Goal: Task Accomplishment & Management: Use online tool/utility

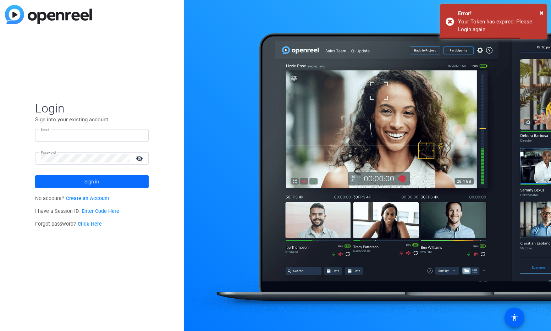
type input "templeton.elliott@rainforgrowth.com"
click at [92, 183] on span "Sign in" at bounding box center [91, 182] width 15 height 18
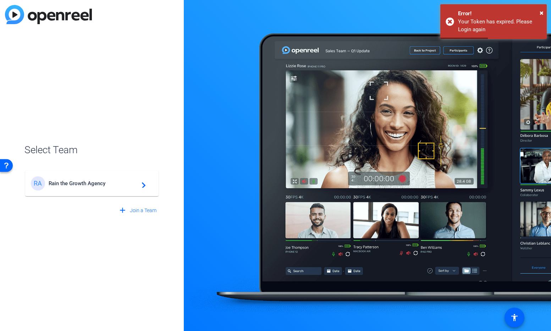
click at [93, 183] on span "Rain the Growth Agency" at bounding box center [93, 183] width 89 height 6
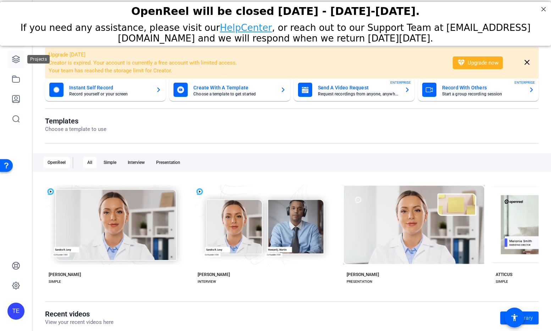
click at [17, 58] on icon at bounding box center [16, 59] width 9 height 9
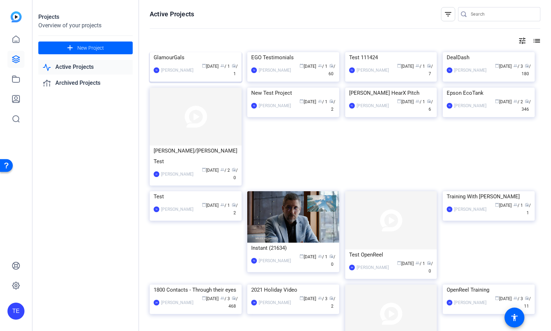
click at [185, 52] on img at bounding box center [196, 52] width 92 height 0
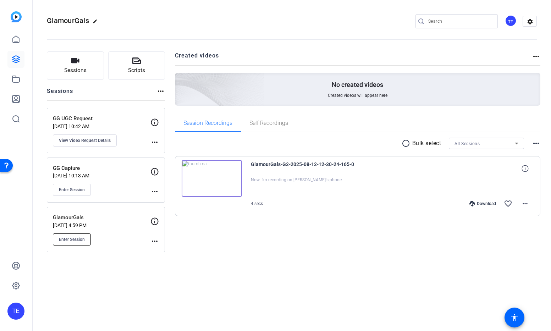
click at [74, 237] on span "Enter Session" at bounding box center [72, 240] width 26 height 6
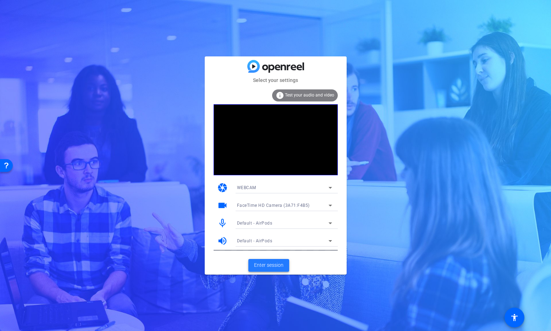
click at [273, 265] on span "Enter session" at bounding box center [268, 265] width 29 height 7
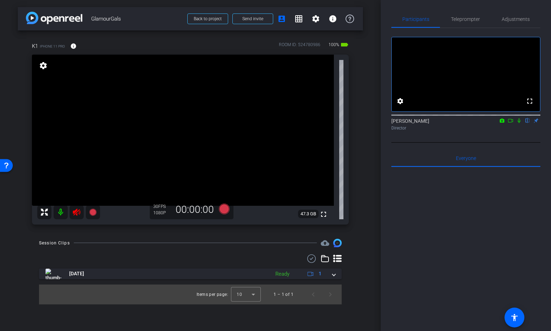
click at [78, 212] on icon at bounding box center [76, 212] width 9 height 9
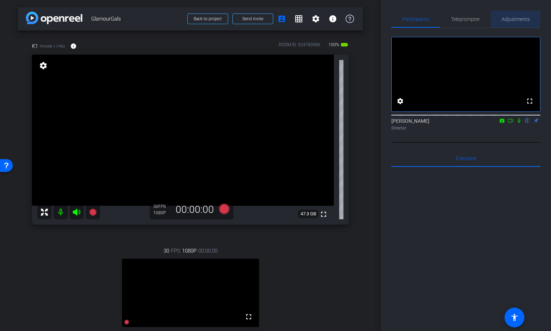
click at [522, 18] on span "Adjustments" at bounding box center [516, 19] width 28 height 5
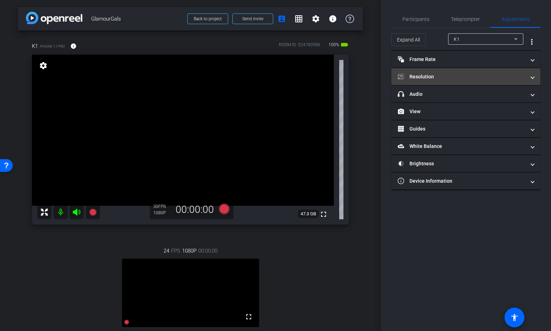
click at [432, 76] on mat-panel-title "Resolution" at bounding box center [462, 76] width 128 height 7
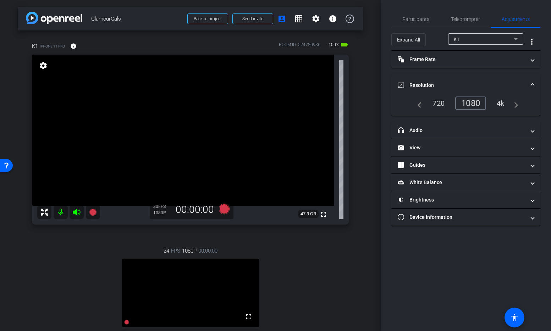
click at [503, 104] on div "4k" at bounding box center [501, 103] width 18 height 12
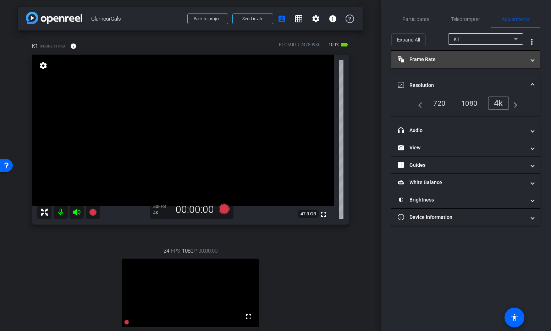
click at [493, 61] on mat-panel-title "Frame Rate Frame Rate" at bounding box center [462, 59] width 128 height 7
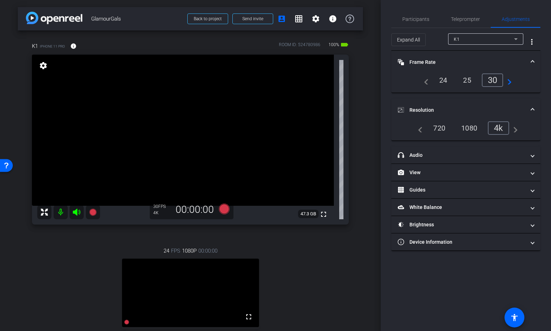
click at [443, 81] on div "24" at bounding box center [443, 80] width 19 height 12
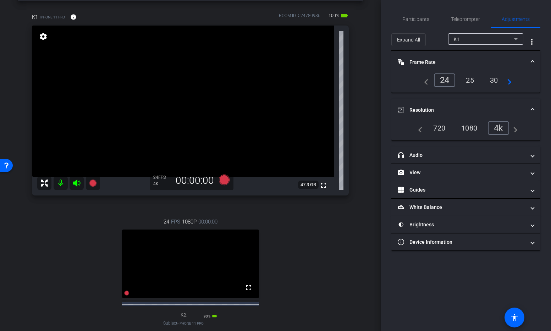
scroll to position [30, 0]
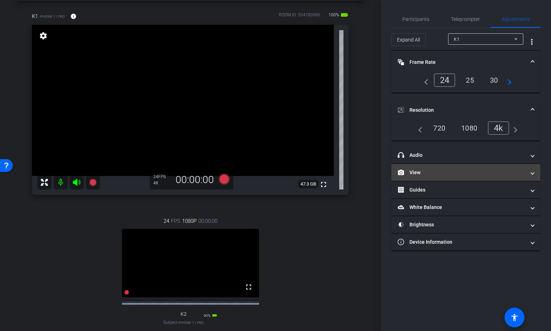
click at [442, 172] on mat-panel-title "View" at bounding box center [462, 172] width 128 height 7
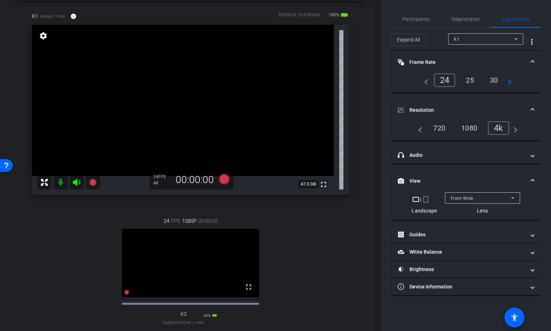
click at [512, 199] on icon at bounding box center [513, 198] width 9 height 9
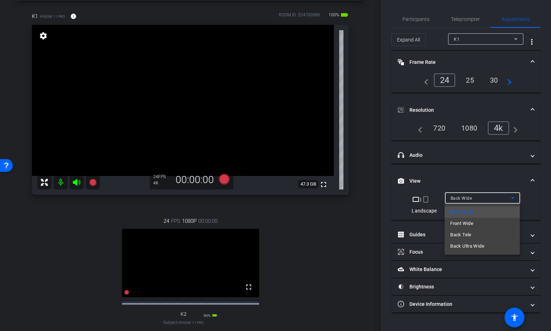
scroll to position [0, 0]
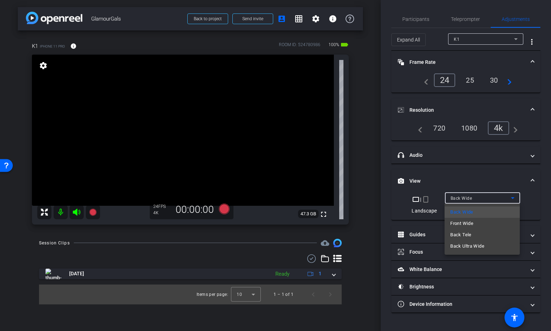
click at [364, 169] on div at bounding box center [275, 165] width 551 height 331
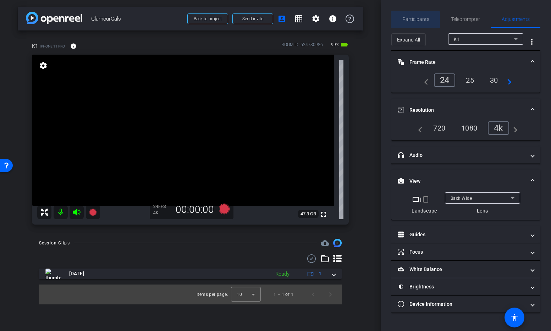
click at [415, 20] on span "Participants" at bounding box center [415, 19] width 27 height 5
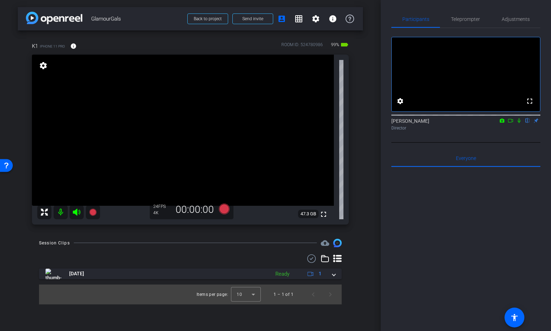
click at [518, 123] on icon at bounding box center [519, 121] width 3 height 5
click at [519, 123] on icon at bounding box center [519, 121] width 4 height 5
click at [505, 20] on span "Adjustments" at bounding box center [516, 19] width 28 height 5
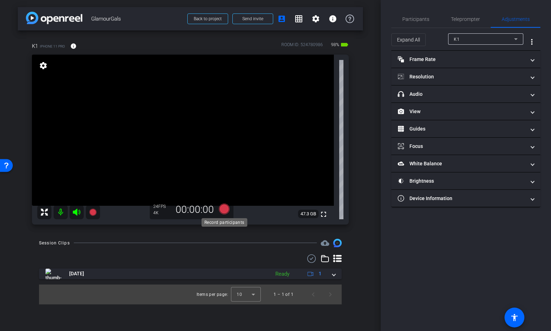
click at [225, 209] on icon at bounding box center [224, 209] width 11 height 11
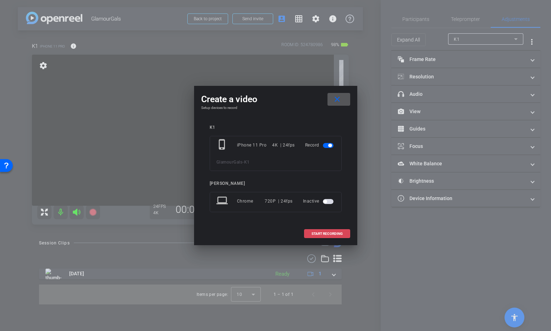
click at [329, 235] on span at bounding box center [326, 233] width 45 height 17
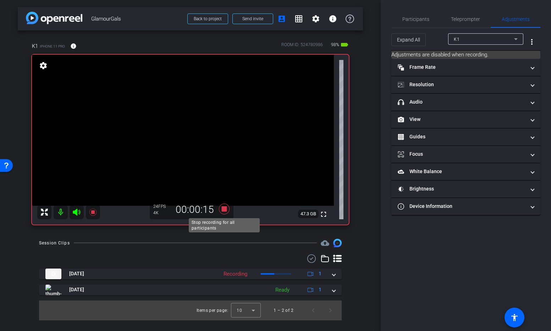
click at [224, 210] on icon at bounding box center [224, 209] width 11 height 11
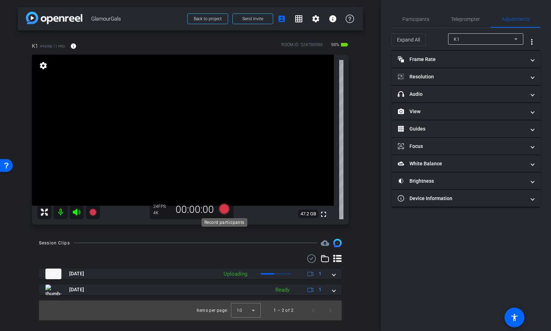
click at [225, 209] on icon at bounding box center [224, 209] width 11 height 11
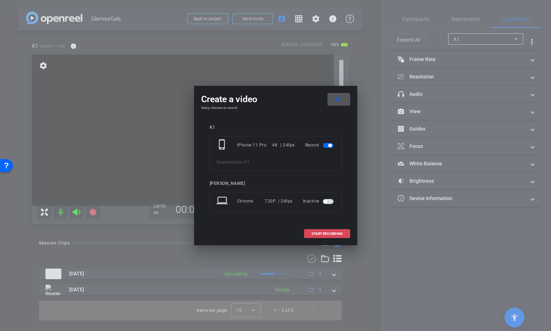
click at [325, 233] on span "START RECORDING" at bounding box center [327, 234] width 31 height 4
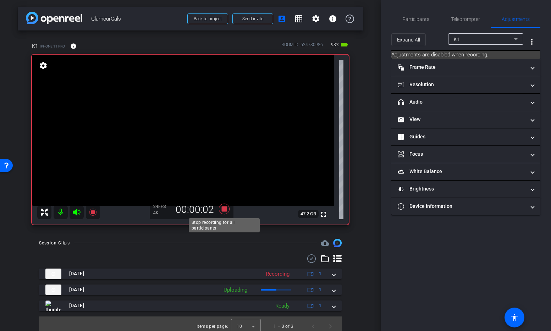
click at [225, 208] on icon at bounding box center [224, 209] width 11 height 11
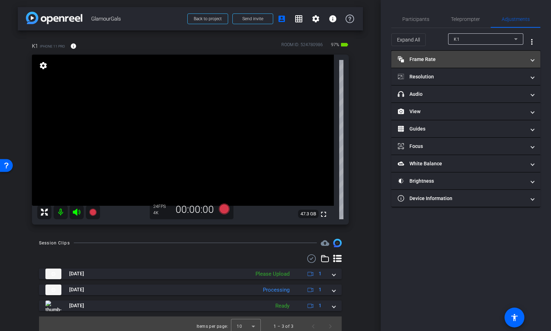
click at [443, 62] on mat-panel-title "Frame Rate Frame Rate" at bounding box center [462, 59] width 128 height 7
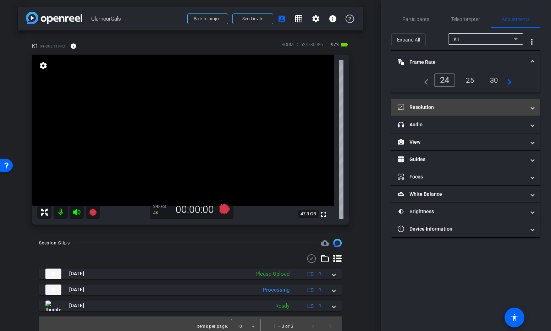
click at [435, 112] on mat-expansion-panel-header "Resolution" at bounding box center [465, 107] width 149 height 17
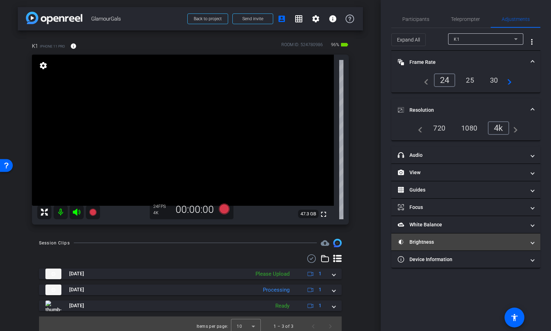
click at [445, 243] on mat-panel-title "Brightness" at bounding box center [462, 241] width 128 height 7
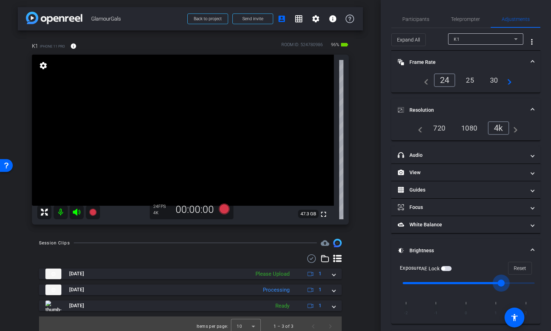
drag, startPoint x: 469, startPoint y: 283, endPoint x: 490, endPoint y: 284, distance: 20.9
click at [490, 284] on input "range" at bounding box center [468, 283] width 147 height 16
click at [225, 208] on icon at bounding box center [224, 209] width 11 height 11
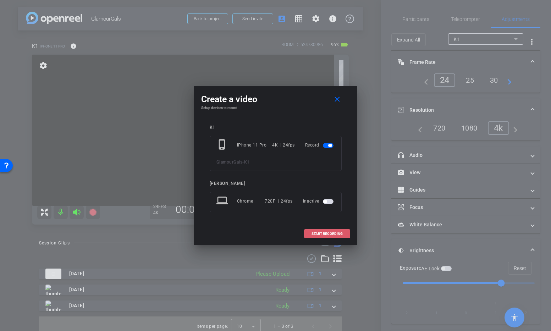
click at [328, 232] on span "START RECORDING" at bounding box center [327, 234] width 31 height 4
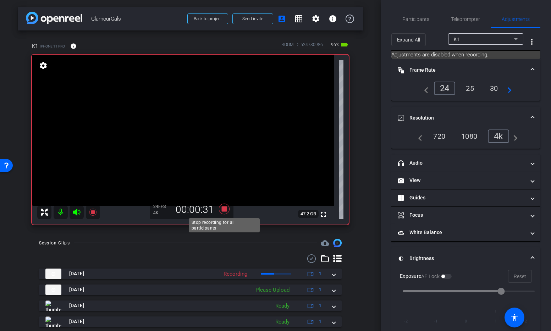
click at [222, 208] on icon at bounding box center [224, 209] width 11 height 11
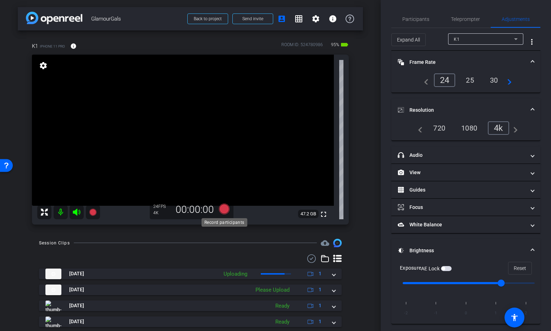
click at [225, 210] on icon at bounding box center [224, 209] width 11 height 11
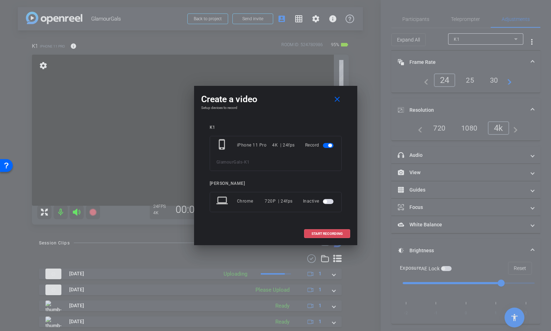
click at [321, 231] on span at bounding box center [326, 233] width 45 height 17
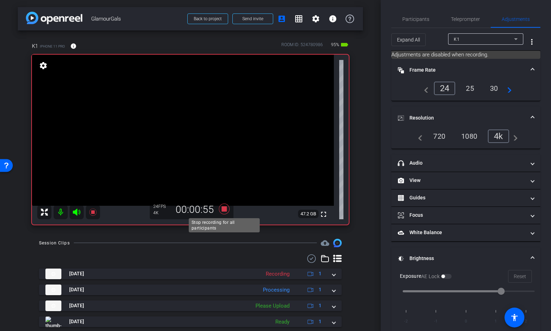
click at [224, 210] on icon at bounding box center [224, 209] width 11 height 11
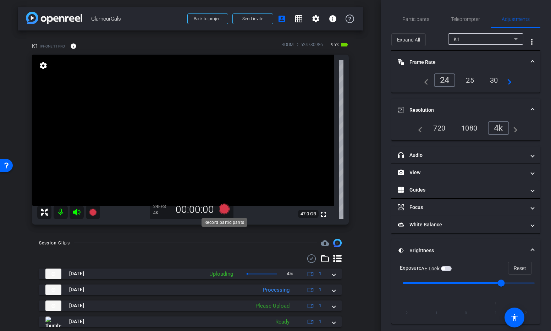
click at [225, 208] on icon at bounding box center [224, 209] width 11 height 11
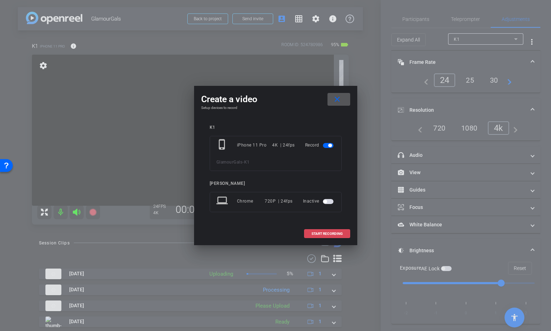
click at [340, 232] on span "START RECORDING" at bounding box center [327, 234] width 31 height 4
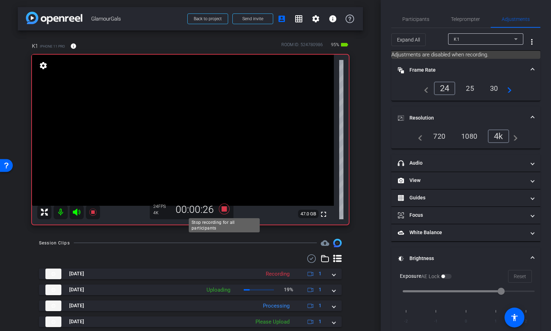
click at [225, 210] on icon at bounding box center [224, 209] width 11 height 11
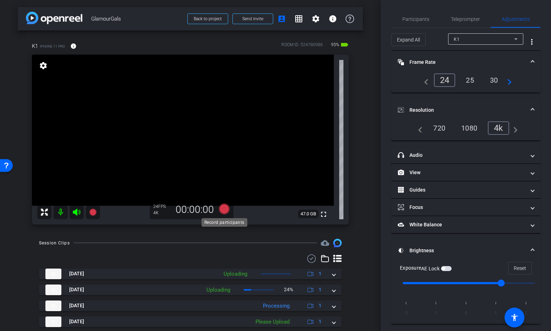
click at [223, 208] on icon at bounding box center [224, 209] width 11 height 11
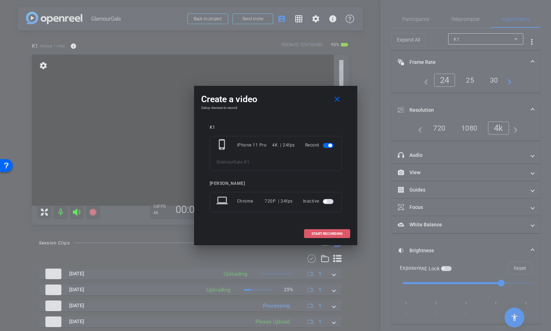
click at [322, 232] on span "START RECORDING" at bounding box center [327, 234] width 31 height 4
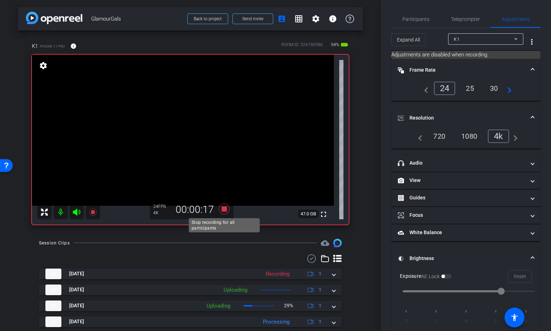
click at [225, 210] on icon at bounding box center [224, 209] width 11 height 11
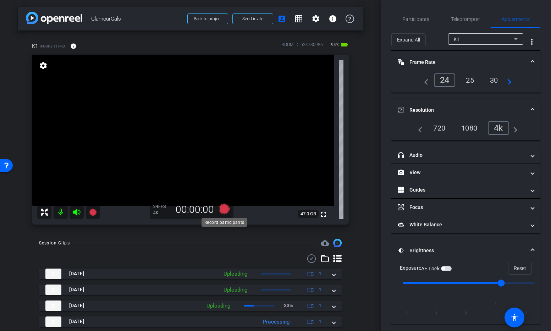
click at [225, 210] on icon at bounding box center [224, 209] width 11 height 11
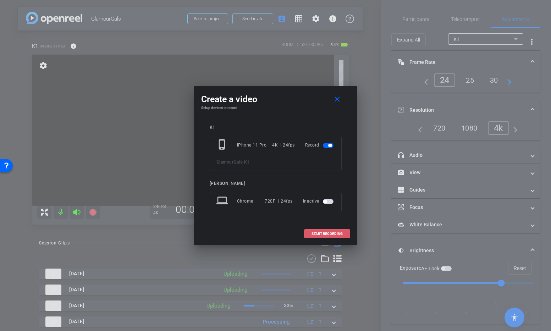
click at [329, 236] on span at bounding box center [326, 233] width 45 height 17
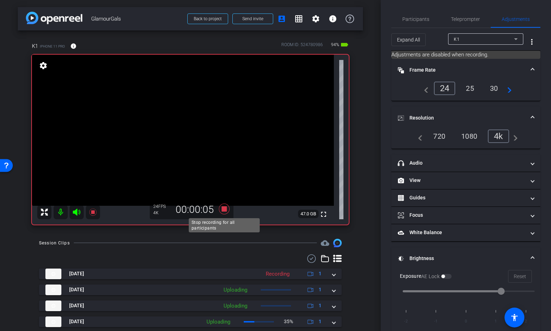
click at [223, 208] on icon at bounding box center [224, 209] width 11 height 11
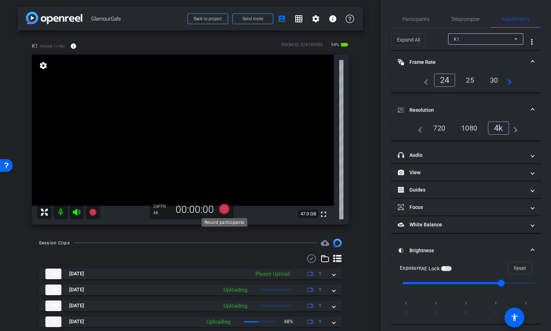
click at [225, 210] on icon at bounding box center [224, 209] width 11 height 11
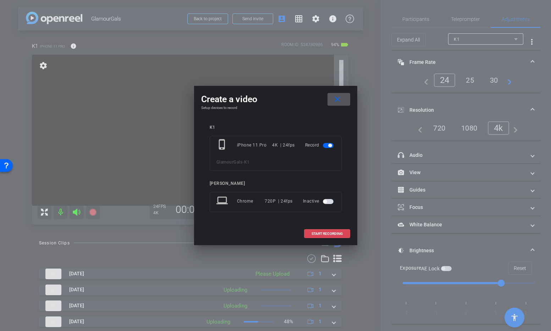
click at [327, 232] on span "START RECORDING" at bounding box center [327, 234] width 31 height 4
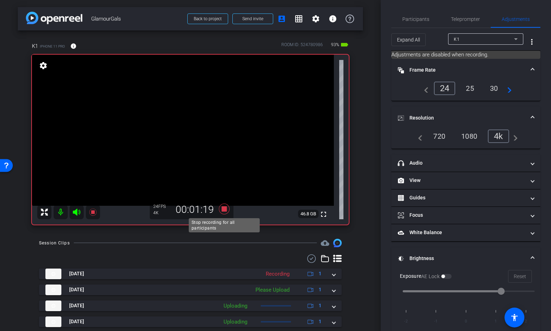
click at [223, 208] on icon at bounding box center [224, 209] width 11 height 11
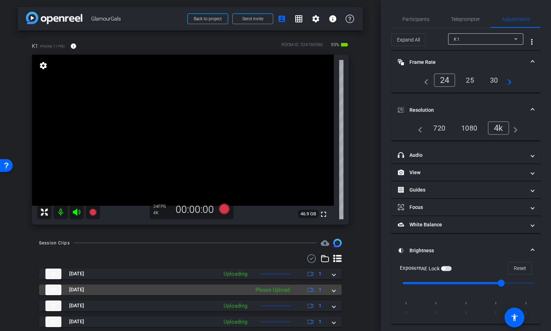
click at [278, 289] on div "Please Upload" at bounding box center [272, 290] width 41 height 8
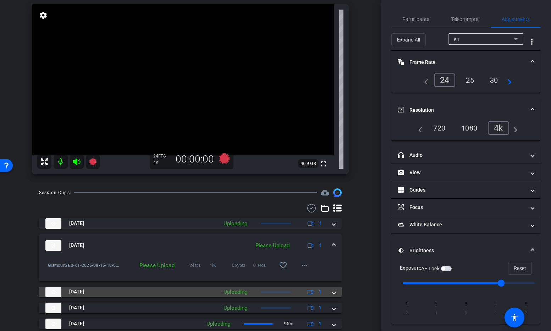
scroll to position [53, 0]
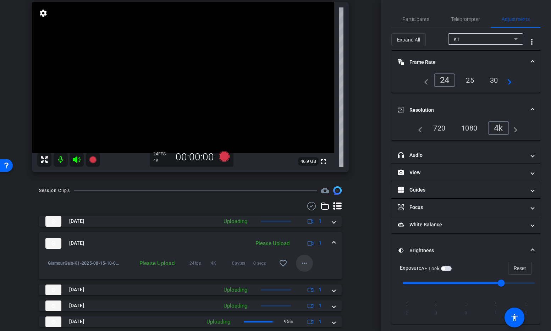
click at [304, 263] on mat-icon "more_horiz" at bounding box center [304, 263] width 9 height 9
click at [309, 278] on span "Upload" at bounding box center [316, 278] width 28 height 9
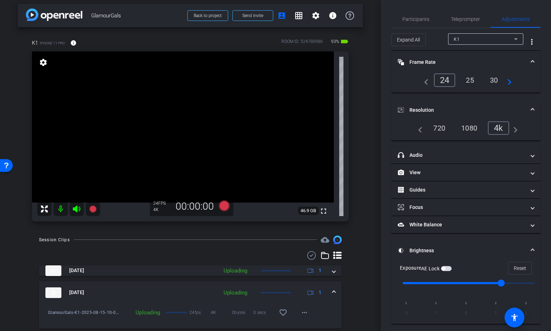
scroll to position [0, 0]
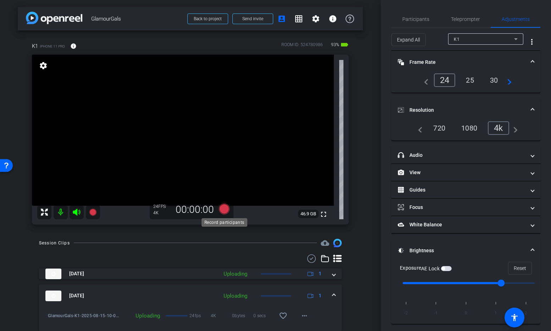
click at [224, 207] on icon at bounding box center [224, 209] width 11 height 11
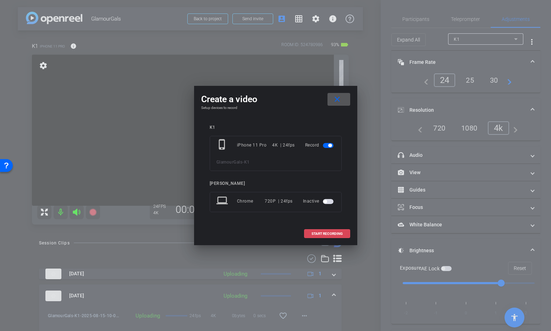
click at [341, 237] on span at bounding box center [326, 233] width 45 height 17
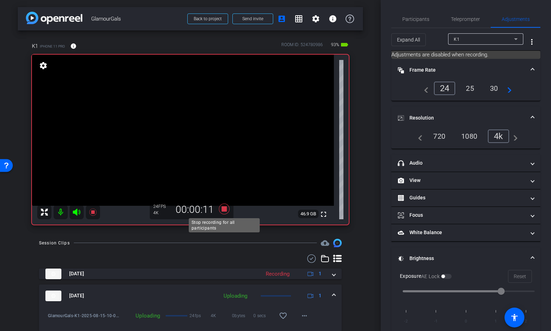
click at [224, 209] on icon at bounding box center [224, 209] width 11 height 11
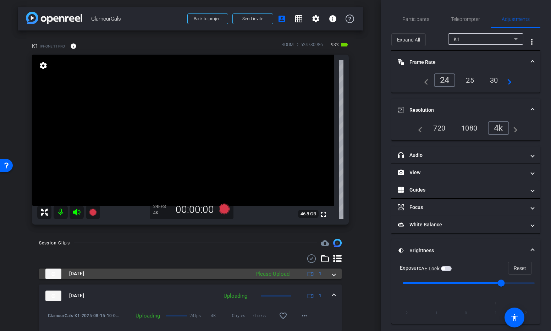
click at [334, 274] on span at bounding box center [334, 273] width 3 height 7
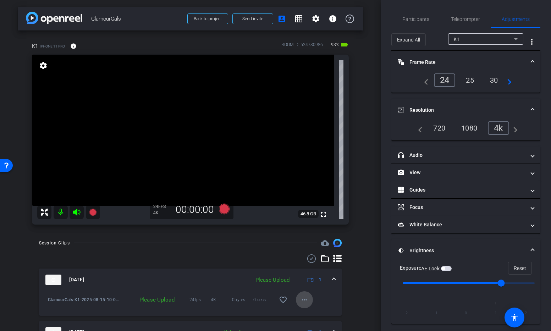
click at [305, 296] on mat-icon "more_horiz" at bounding box center [304, 300] width 9 height 9
click at [318, 269] on span "Upload" at bounding box center [316, 267] width 28 height 9
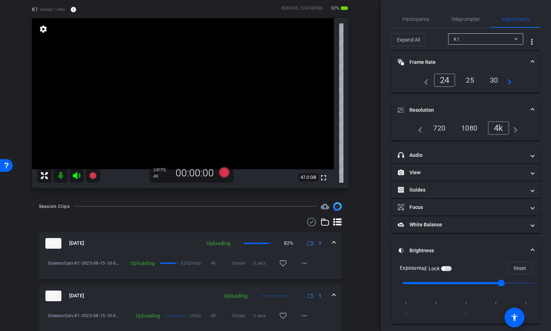
scroll to position [40, 0]
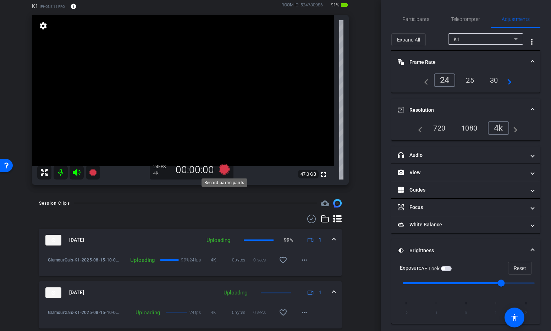
click at [225, 170] on icon at bounding box center [224, 169] width 11 height 11
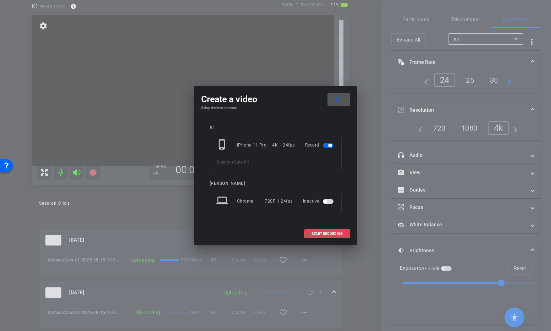
click at [321, 233] on span "START RECORDING" at bounding box center [327, 234] width 31 height 4
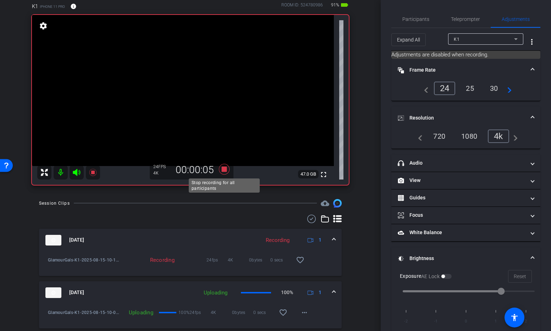
click at [226, 169] on icon at bounding box center [224, 169] width 11 height 11
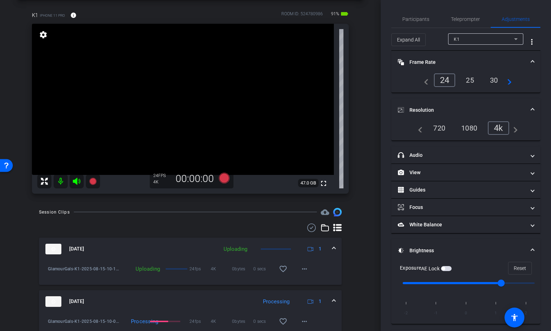
scroll to position [27, 0]
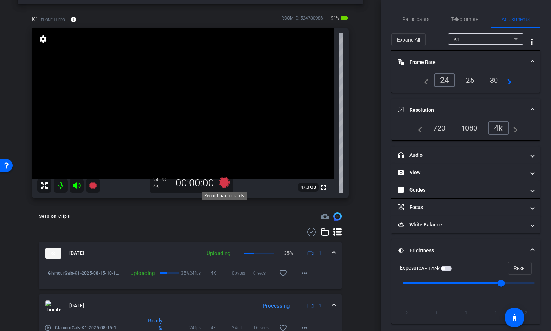
click at [226, 181] on icon at bounding box center [224, 182] width 11 height 11
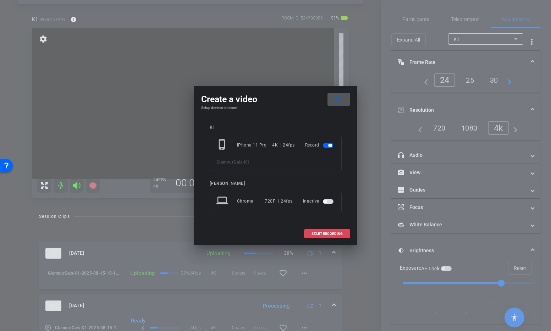
click at [323, 231] on span at bounding box center [326, 233] width 45 height 17
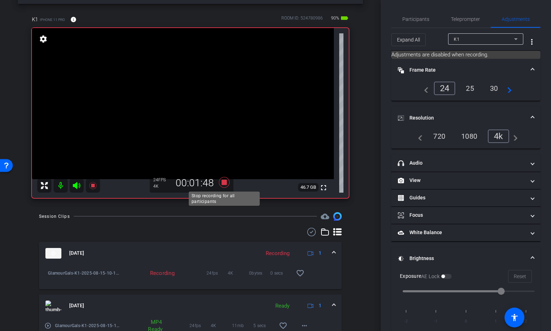
click at [225, 181] on icon at bounding box center [224, 182] width 11 height 11
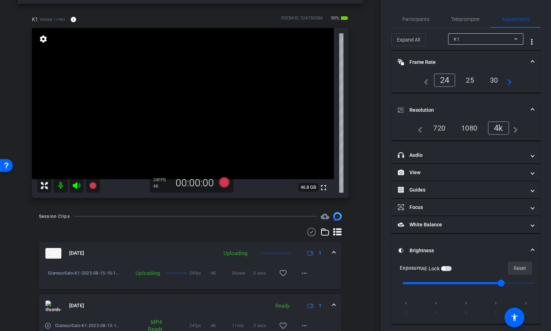
click at [517, 270] on span "Reset" at bounding box center [520, 268] width 12 height 13
type input "0"
click at [224, 185] on icon at bounding box center [224, 182] width 11 height 11
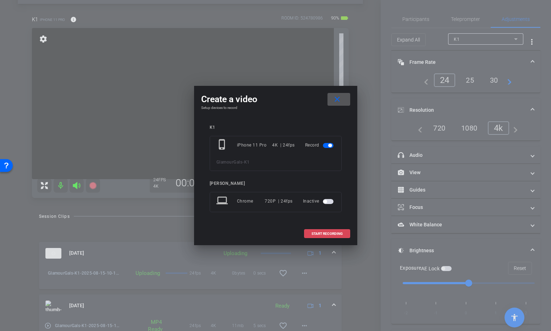
click at [344, 233] on span at bounding box center [326, 233] width 45 height 17
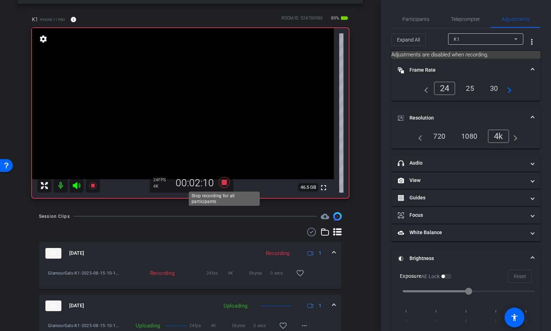
click at [225, 182] on icon at bounding box center [224, 182] width 11 height 11
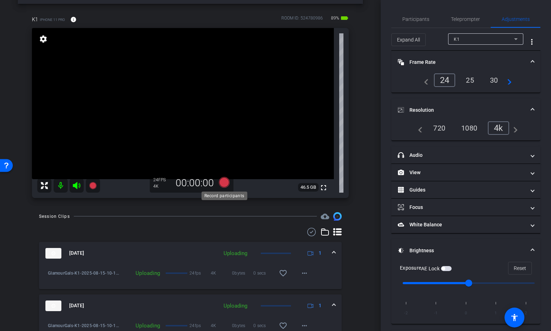
click at [224, 182] on icon at bounding box center [224, 182] width 11 height 11
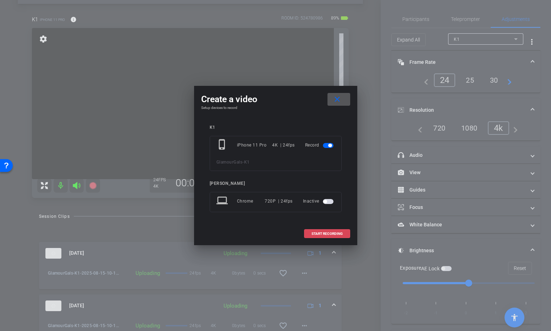
click at [331, 234] on span "START RECORDING" at bounding box center [327, 234] width 31 height 4
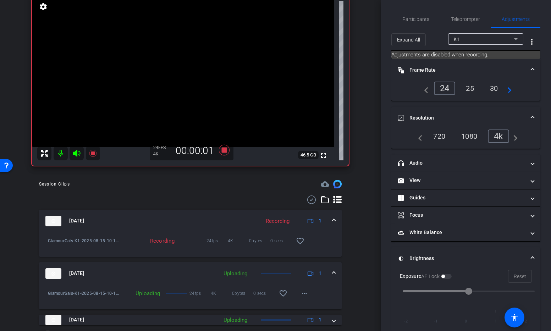
scroll to position [60, 0]
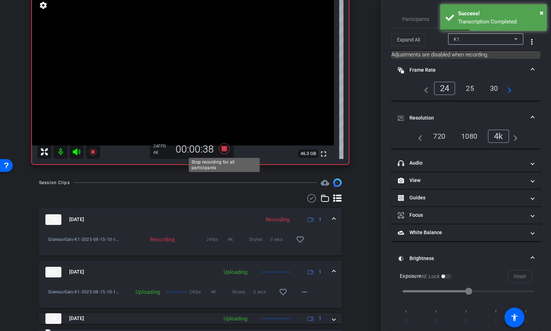
click at [225, 148] on icon at bounding box center [224, 148] width 11 height 11
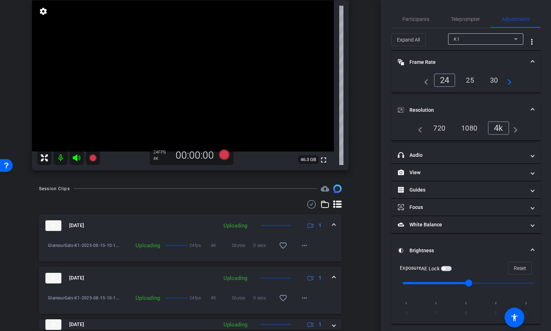
scroll to position [54, 0]
click at [225, 154] on icon at bounding box center [224, 155] width 11 height 11
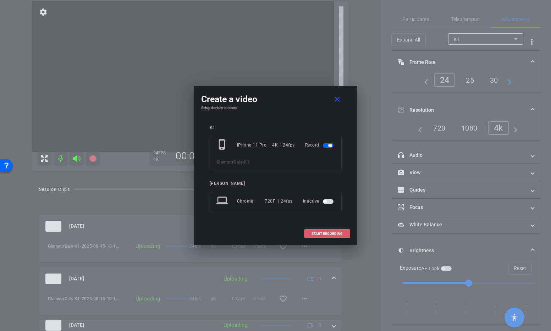
click at [335, 234] on span "START RECORDING" at bounding box center [327, 234] width 31 height 4
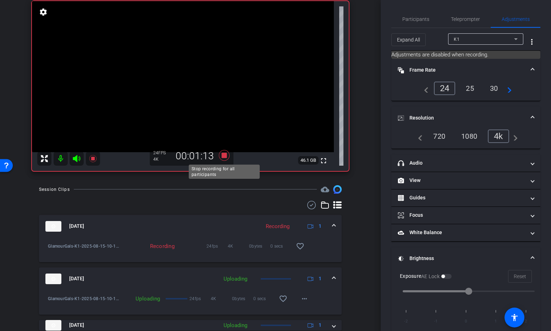
click at [221, 152] on icon at bounding box center [224, 155] width 17 height 13
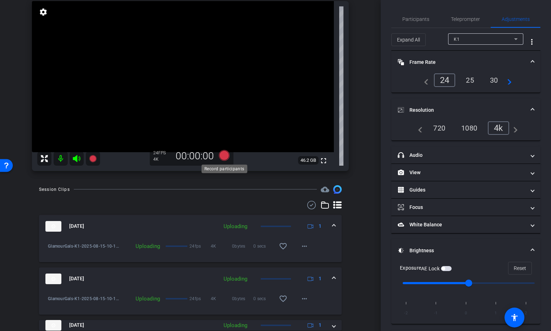
click at [226, 157] on icon at bounding box center [224, 155] width 11 height 11
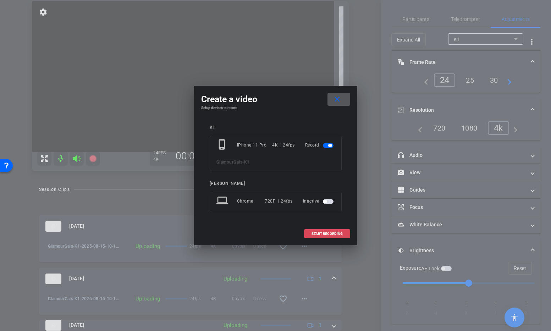
click at [335, 235] on span "START RECORDING" at bounding box center [327, 234] width 31 height 4
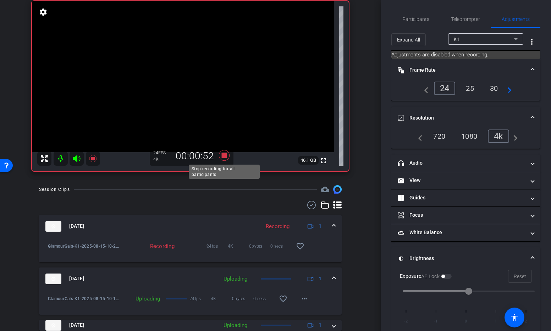
click at [223, 154] on icon at bounding box center [224, 155] width 11 height 11
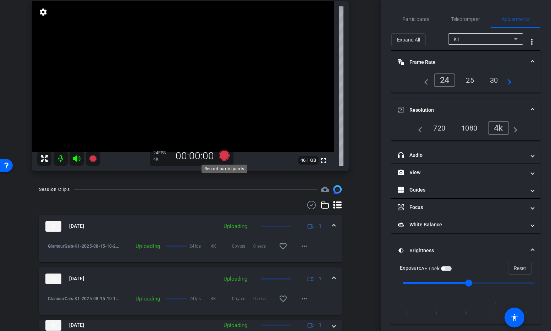
click at [225, 157] on icon at bounding box center [224, 155] width 11 height 11
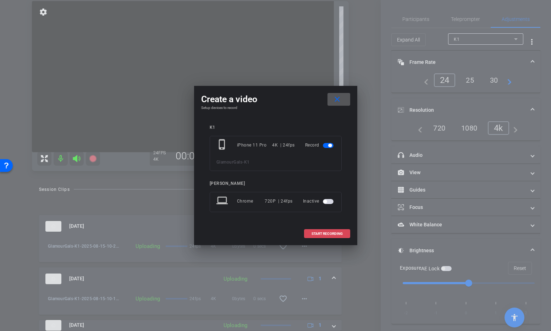
click at [332, 232] on span "START RECORDING" at bounding box center [327, 234] width 31 height 4
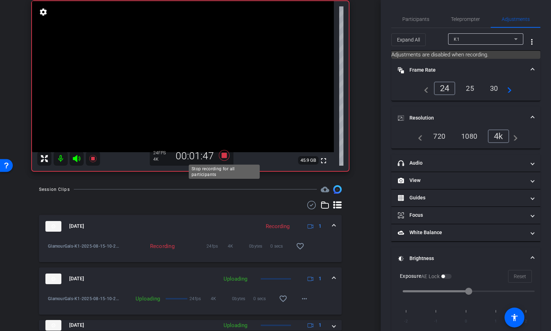
click at [226, 156] on icon at bounding box center [224, 155] width 11 height 11
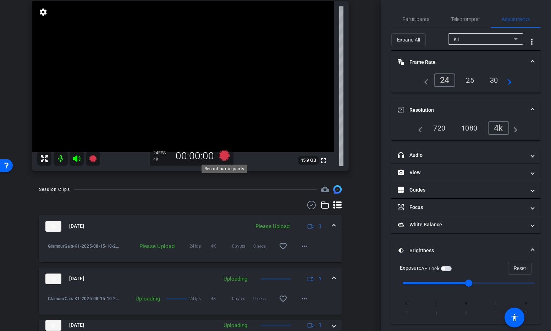
click at [223, 154] on icon at bounding box center [224, 155] width 11 height 11
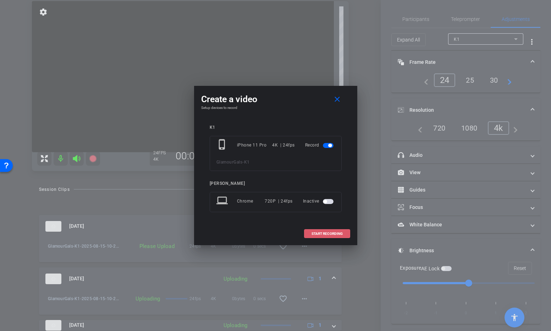
click at [322, 231] on button "START RECORDING" at bounding box center [327, 233] width 46 height 9
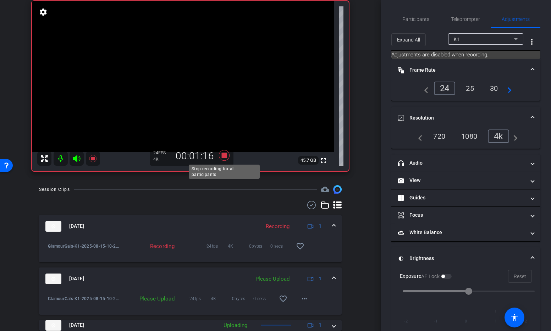
click at [225, 155] on icon at bounding box center [224, 155] width 11 height 11
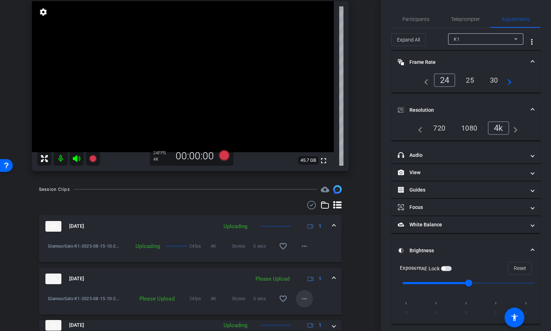
click at [306, 300] on mat-icon "more_horiz" at bounding box center [304, 299] width 9 height 9
click at [318, 267] on span "Upload" at bounding box center [316, 266] width 28 height 9
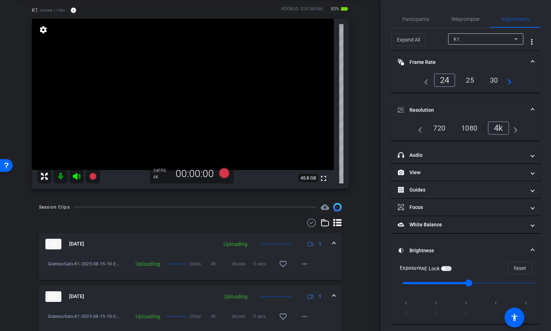
scroll to position [34, 0]
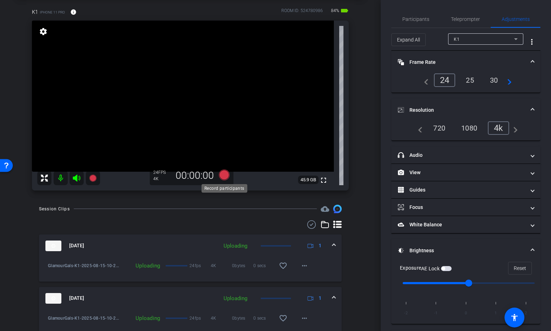
click at [225, 175] on icon at bounding box center [224, 175] width 11 height 11
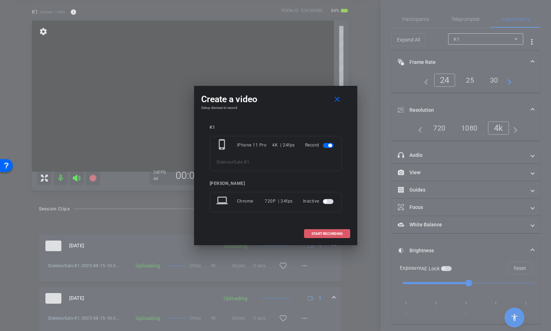
click at [322, 231] on span at bounding box center [326, 233] width 45 height 17
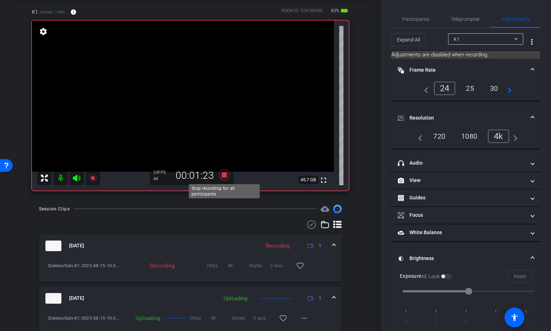
click at [225, 175] on icon at bounding box center [224, 175] width 11 height 11
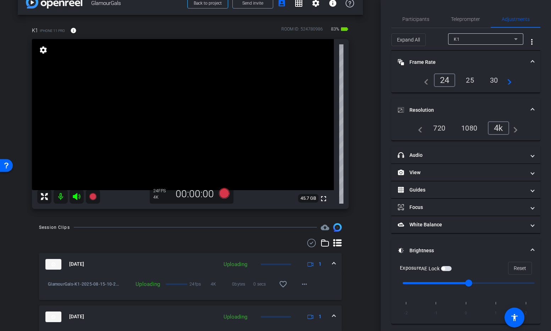
scroll to position [13, 0]
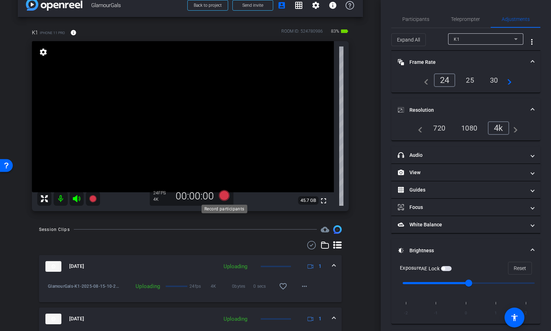
click at [224, 196] on icon at bounding box center [224, 195] width 11 height 11
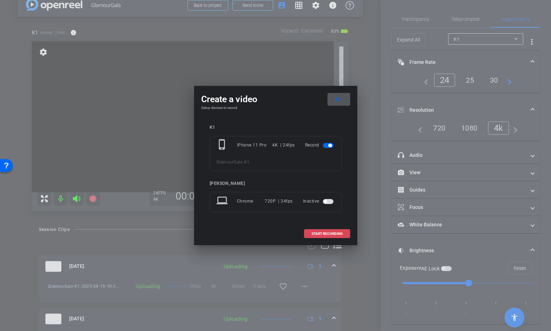
click at [336, 235] on span "START RECORDING" at bounding box center [327, 234] width 31 height 4
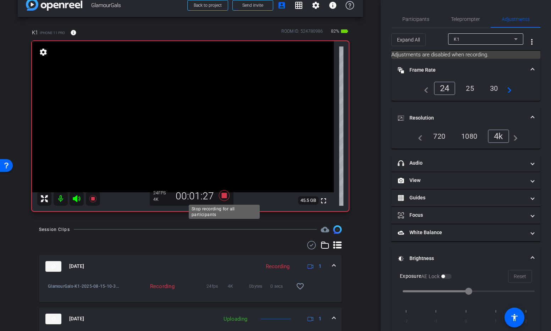
click at [226, 196] on icon at bounding box center [224, 195] width 11 height 11
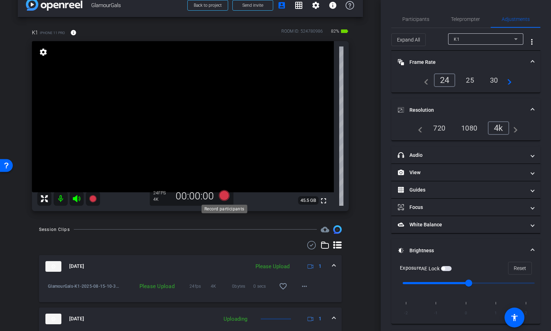
click at [225, 195] on icon at bounding box center [224, 195] width 11 height 11
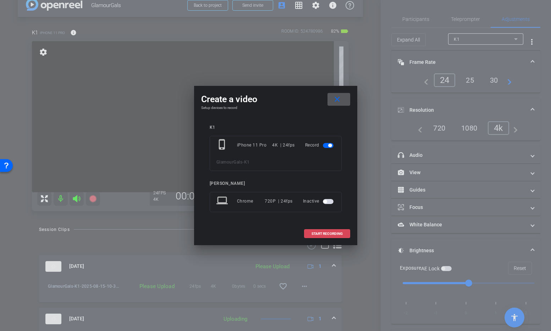
click at [321, 233] on span "START RECORDING" at bounding box center [327, 234] width 31 height 4
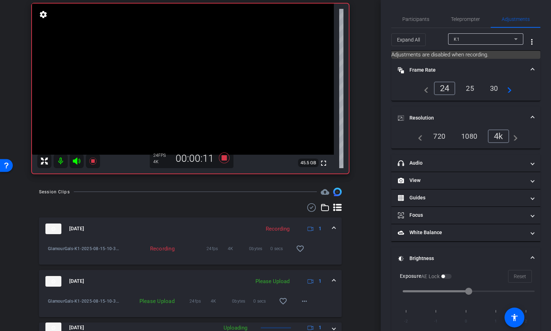
scroll to position [57, 0]
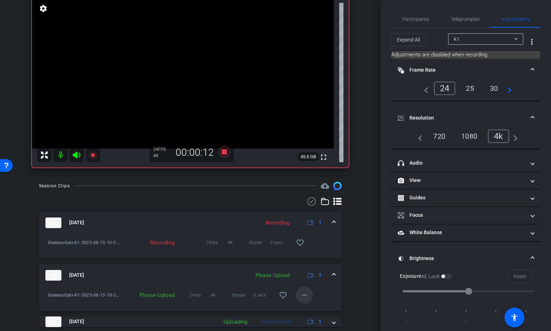
click at [302, 296] on mat-icon "more_horiz" at bounding box center [304, 295] width 9 height 9
click at [314, 265] on span "Upload" at bounding box center [316, 262] width 28 height 9
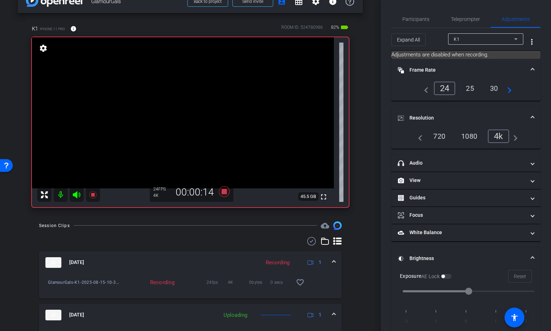
scroll to position [17, 0]
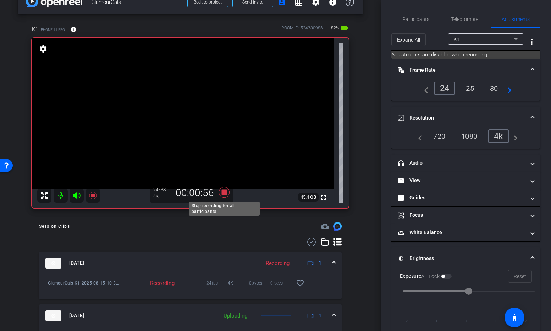
click at [224, 193] on icon at bounding box center [224, 192] width 11 height 11
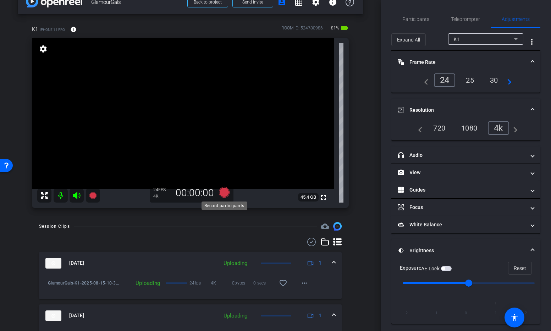
click at [228, 193] on icon at bounding box center [224, 192] width 11 height 11
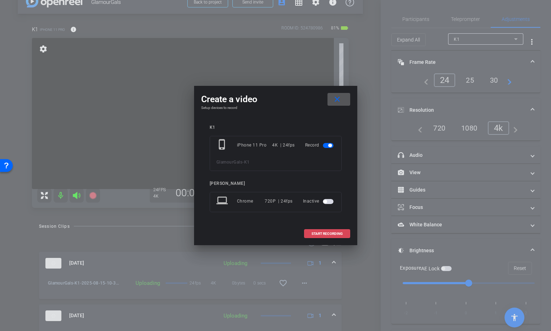
click at [328, 234] on span "START RECORDING" at bounding box center [327, 234] width 31 height 4
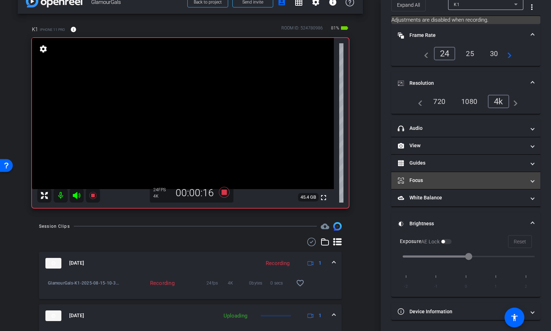
scroll to position [0, 0]
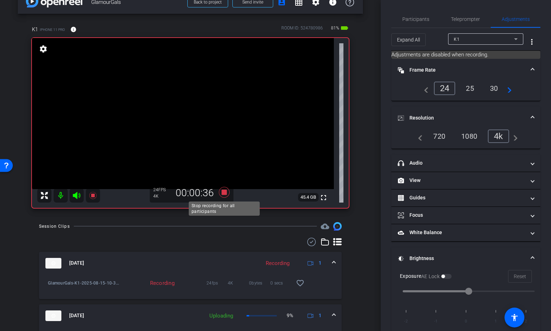
click at [225, 192] on icon at bounding box center [224, 192] width 11 height 11
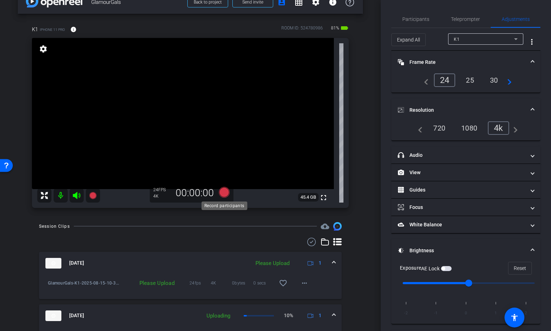
click at [226, 192] on icon at bounding box center [224, 192] width 11 height 11
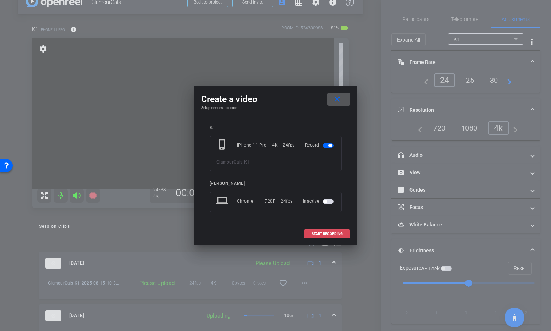
click at [321, 232] on span "START RECORDING" at bounding box center [327, 234] width 31 height 4
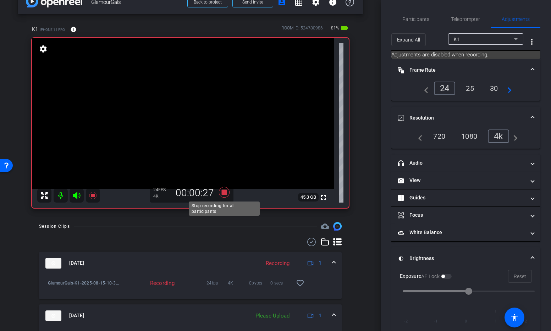
click at [225, 192] on icon at bounding box center [224, 192] width 11 height 11
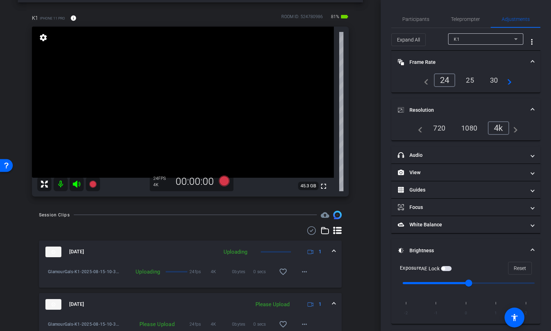
scroll to position [44, 0]
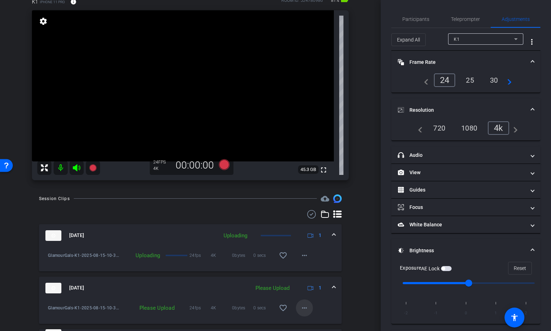
click at [306, 306] on mat-icon "more_horiz" at bounding box center [304, 308] width 9 height 9
click at [311, 276] on span "Upload" at bounding box center [316, 275] width 28 height 9
click at [226, 165] on icon at bounding box center [224, 164] width 11 height 11
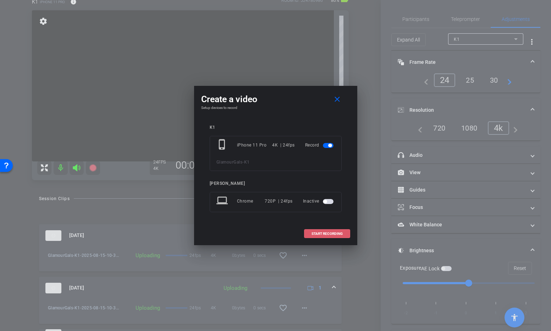
click at [318, 234] on span "START RECORDING" at bounding box center [327, 234] width 31 height 4
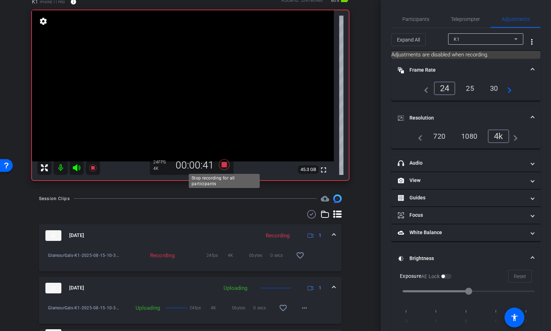
click at [225, 165] on icon at bounding box center [224, 164] width 11 height 11
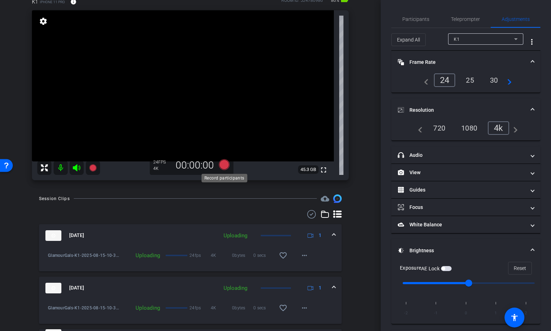
click at [227, 163] on icon at bounding box center [224, 164] width 11 height 11
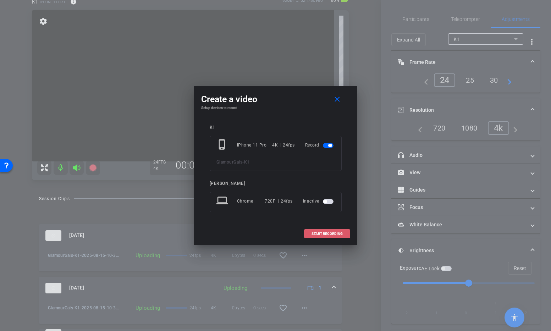
click at [336, 232] on span "START RECORDING" at bounding box center [327, 234] width 31 height 4
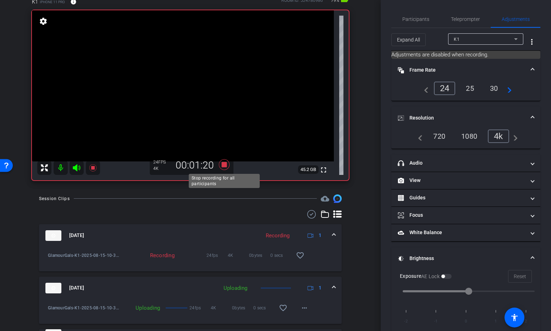
click at [224, 165] on icon at bounding box center [224, 164] width 11 height 11
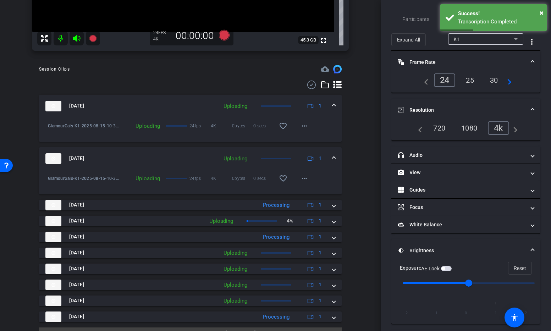
scroll to position [190, 0]
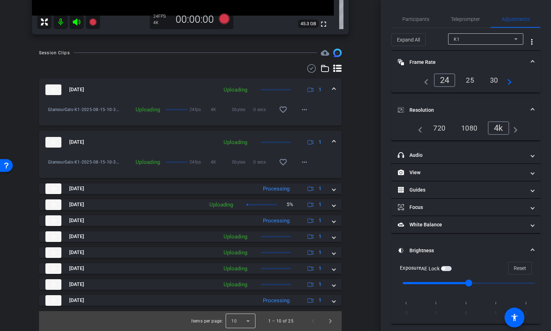
click at [248, 321] on div at bounding box center [241, 321] width 30 height 17
click at [239, 307] on mat-option "25" at bounding box center [241, 305] width 30 height 11
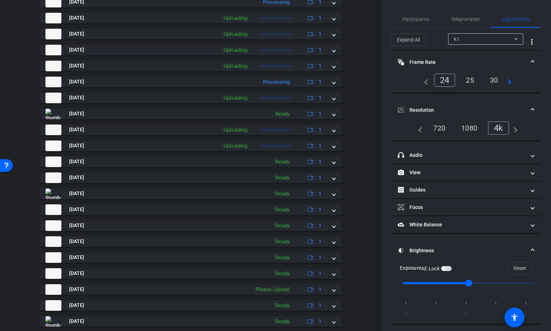
scroll to position [411, 0]
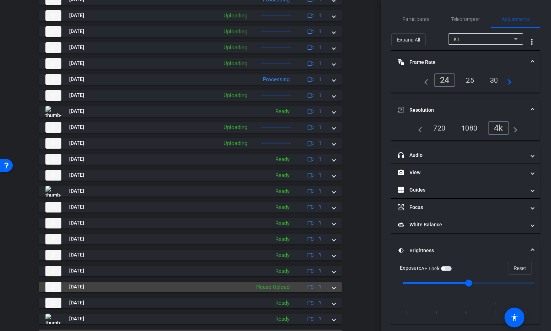
click at [333, 287] on span at bounding box center [334, 286] width 3 height 7
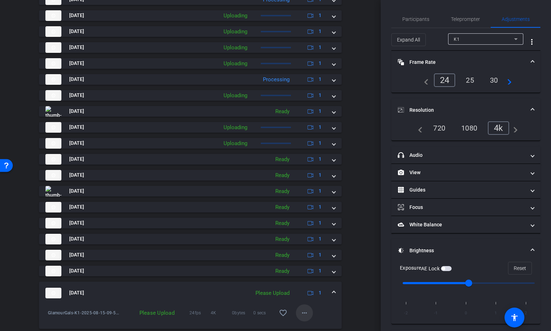
click at [301, 312] on mat-icon "more_horiz" at bounding box center [304, 313] width 9 height 9
click at [310, 281] on span "Upload" at bounding box center [316, 280] width 28 height 9
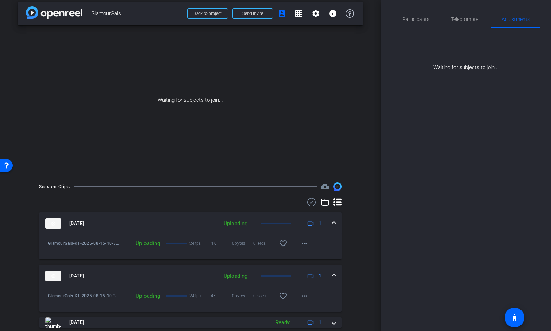
scroll to position [0, 0]
